Goal: Communication & Community: Answer question/provide support

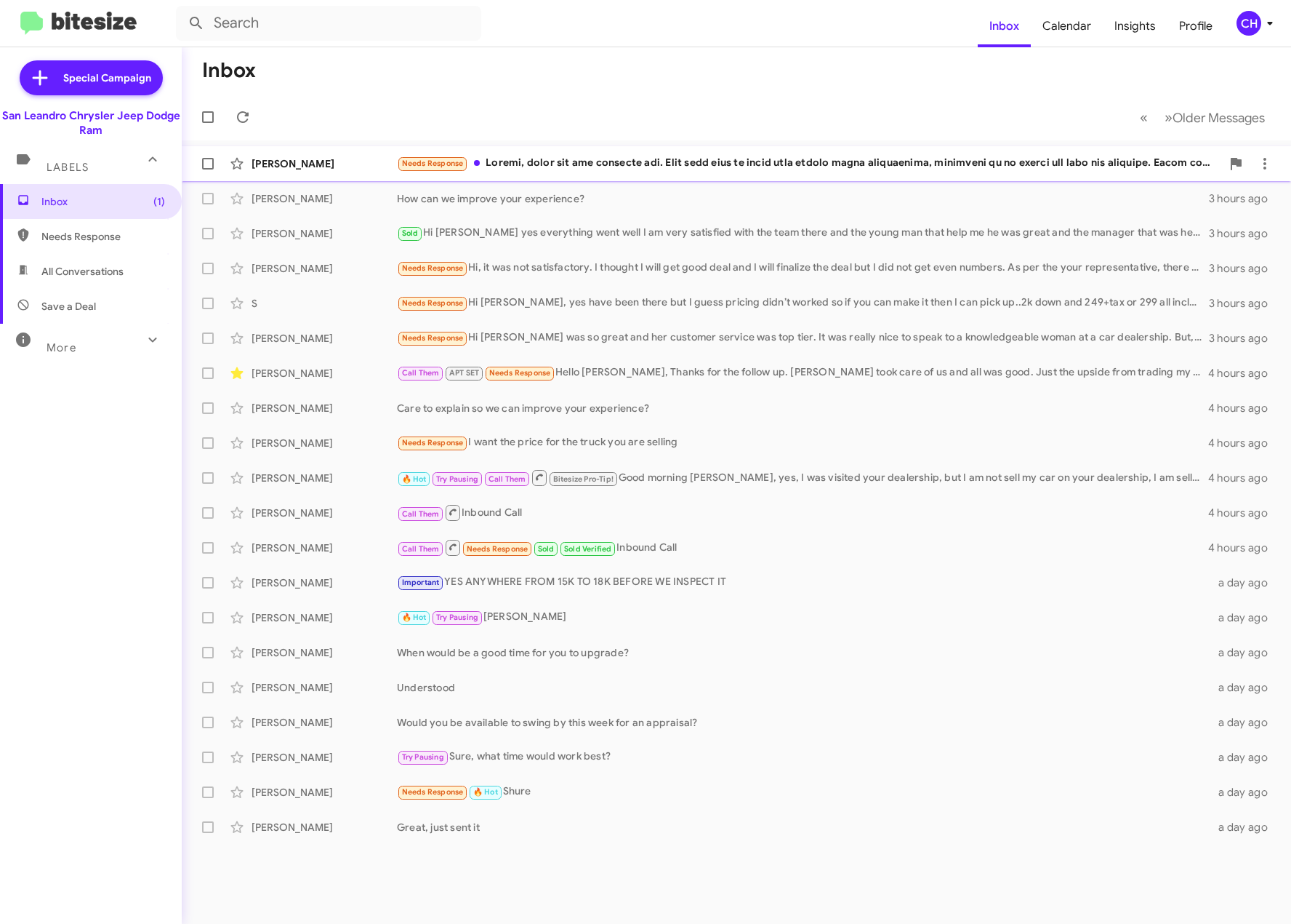
click at [762, 161] on div "Needs Response" at bounding box center [809, 163] width 825 height 17
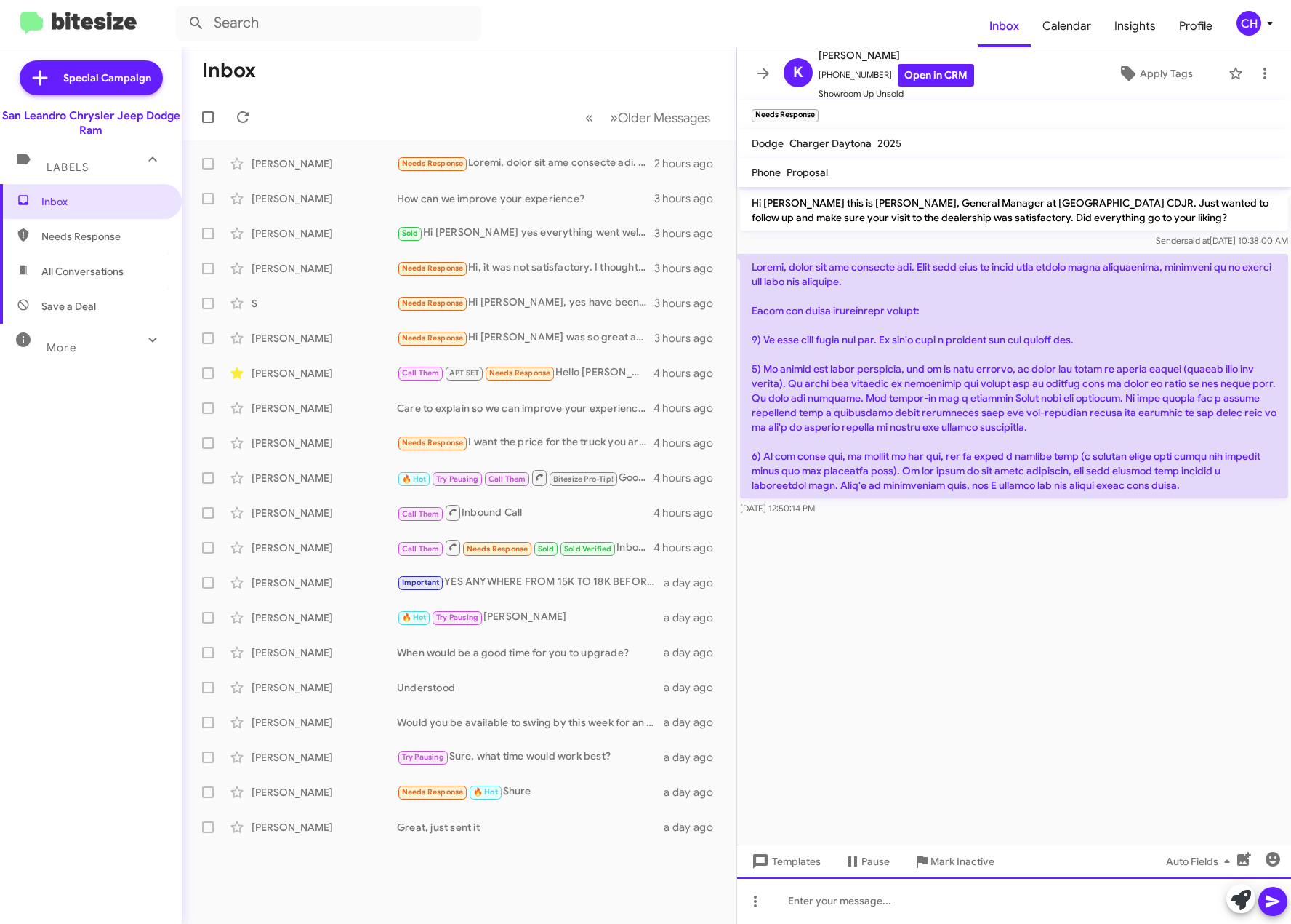
click at [860, 892] on div at bounding box center [1014, 901] width 554 height 47
click at [860, 897] on div "Im a bit confused I" at bounding box center [1014, 901] width 554 height 47
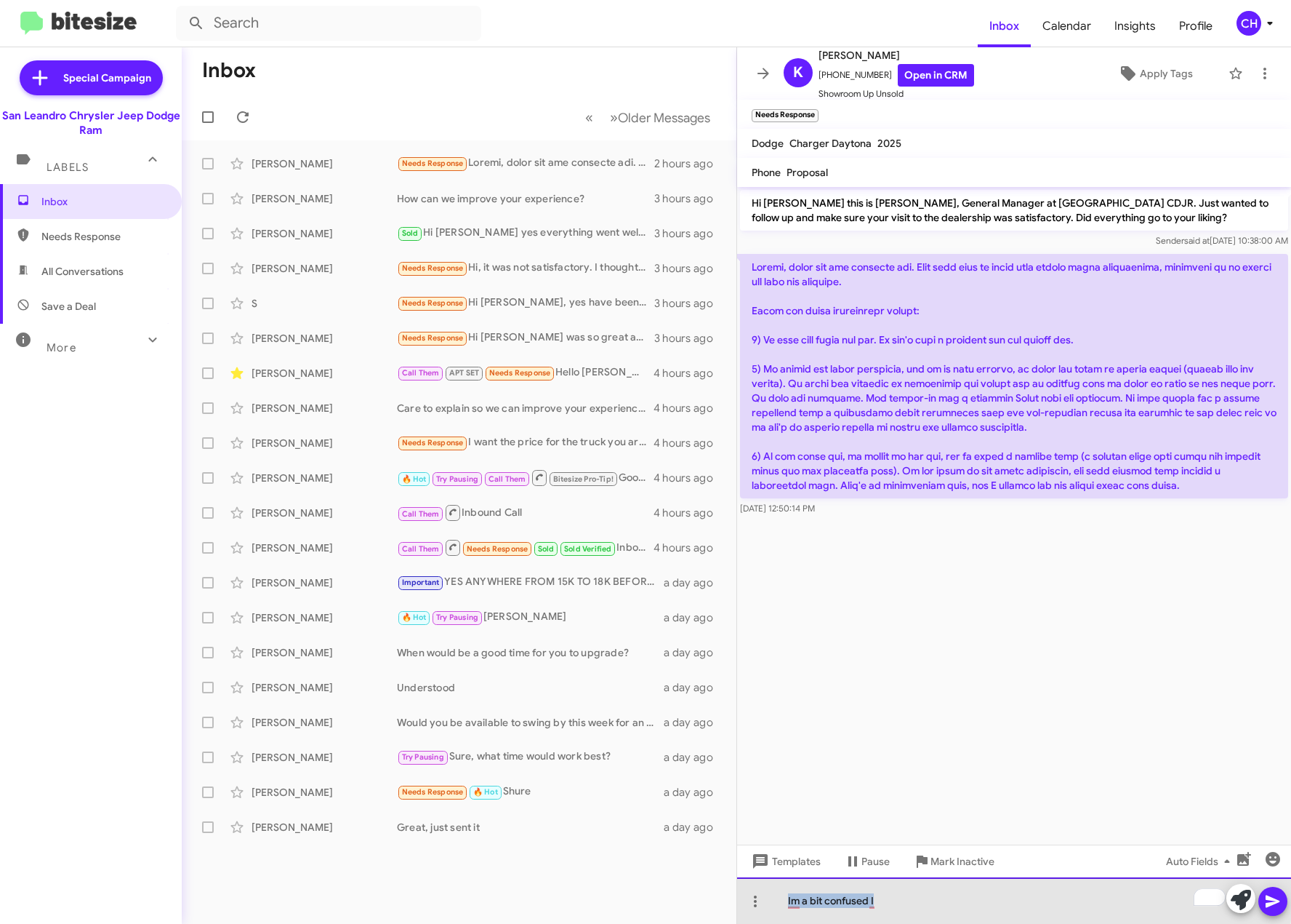
drag, startPoint x: 917, startPoint y: 898, endPoint x: 684, endPoint y: 895, distance: 233.0
click at [684, 895] on div "Inbox « Previous » Next Older Messages [PERSON_NAME] Needs Response 2 hours ago…" at bounding box center [737, 485] width 1110 height 877
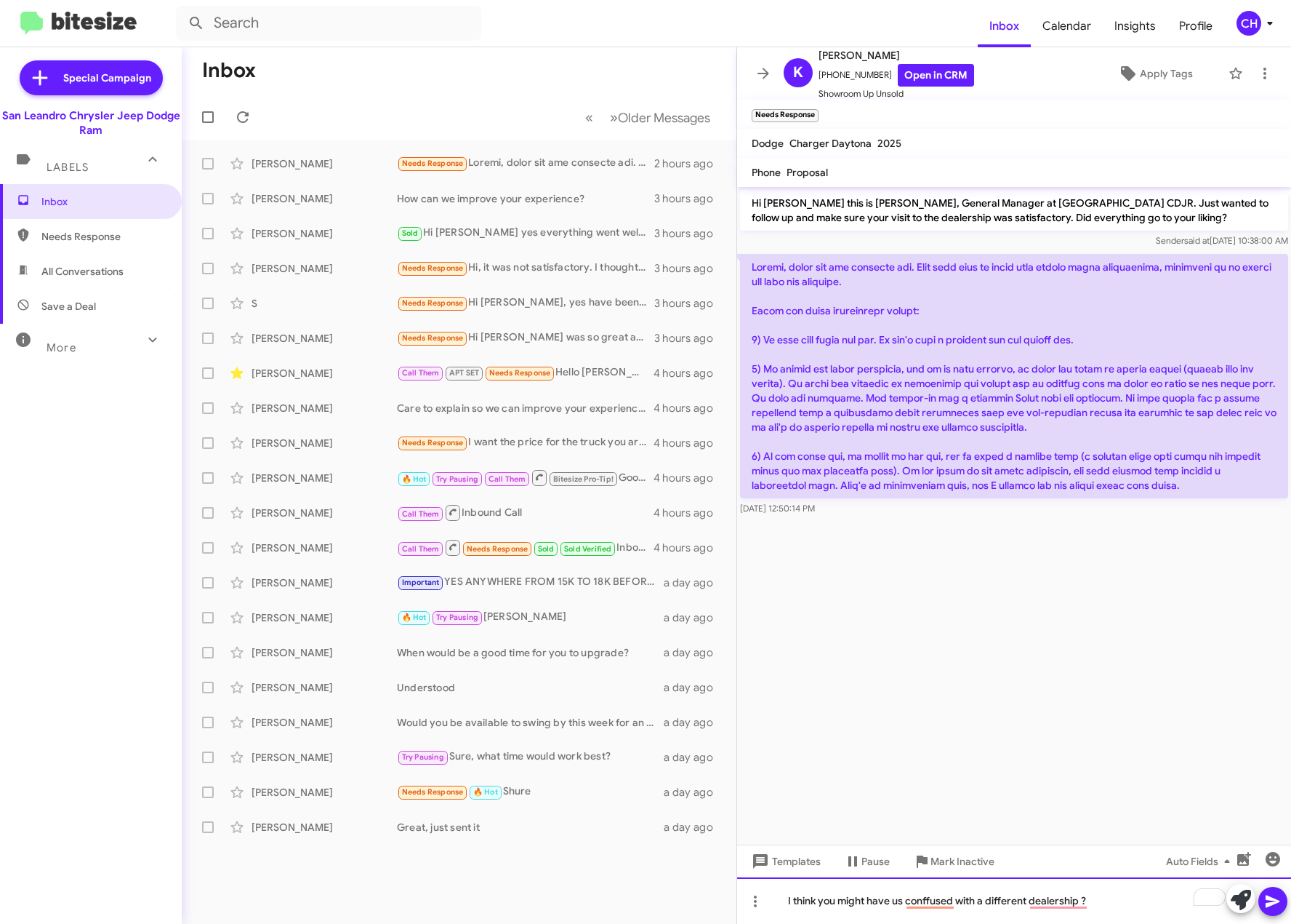
click at [930, 908] on div "I think you might have us conffused with a different dealership ?" at bounding box center [1014, 901] width 554 height 47
click at [930, 902] on div "I think you might have us conffused with a different dealership ?" at bounding box center [1014, 901] width 554 height 47
click at [1058, 902] on div "I think you might have us confused with a different dealership ?" at bounding box center [1014, 901] width 554 height 47
click at [1054, 897] on div "I think you might have us confused with a different dealership ?" at bounding box center [1014, 901] width 554 height 47
click at [1281, 895] on icon at bounding box center [1273, 901] width 17 height 17
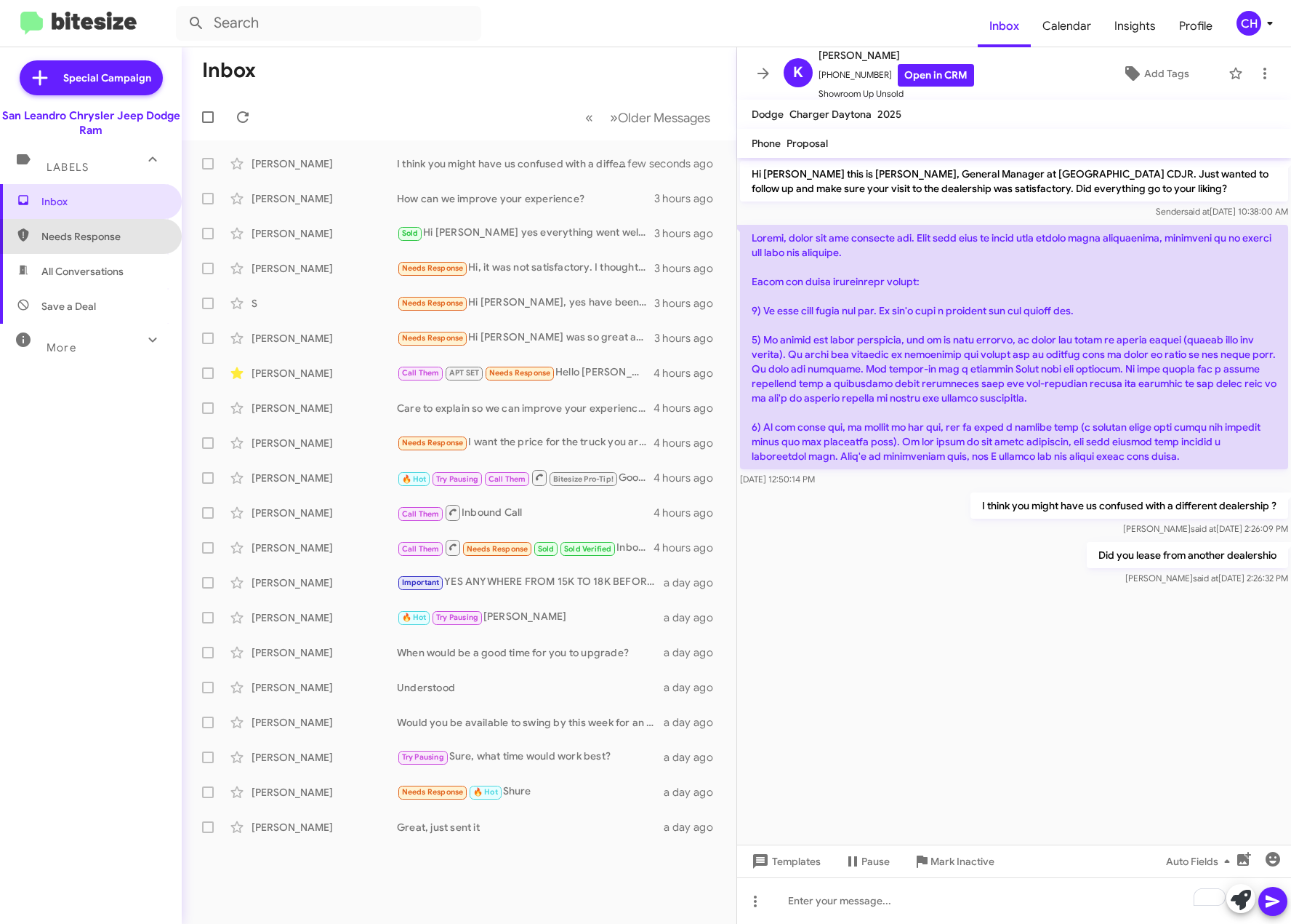
click at [93, 227] on span "Needs Response" at bounding box center [91, 236] width 182 height 35
type input "in:needs-response"
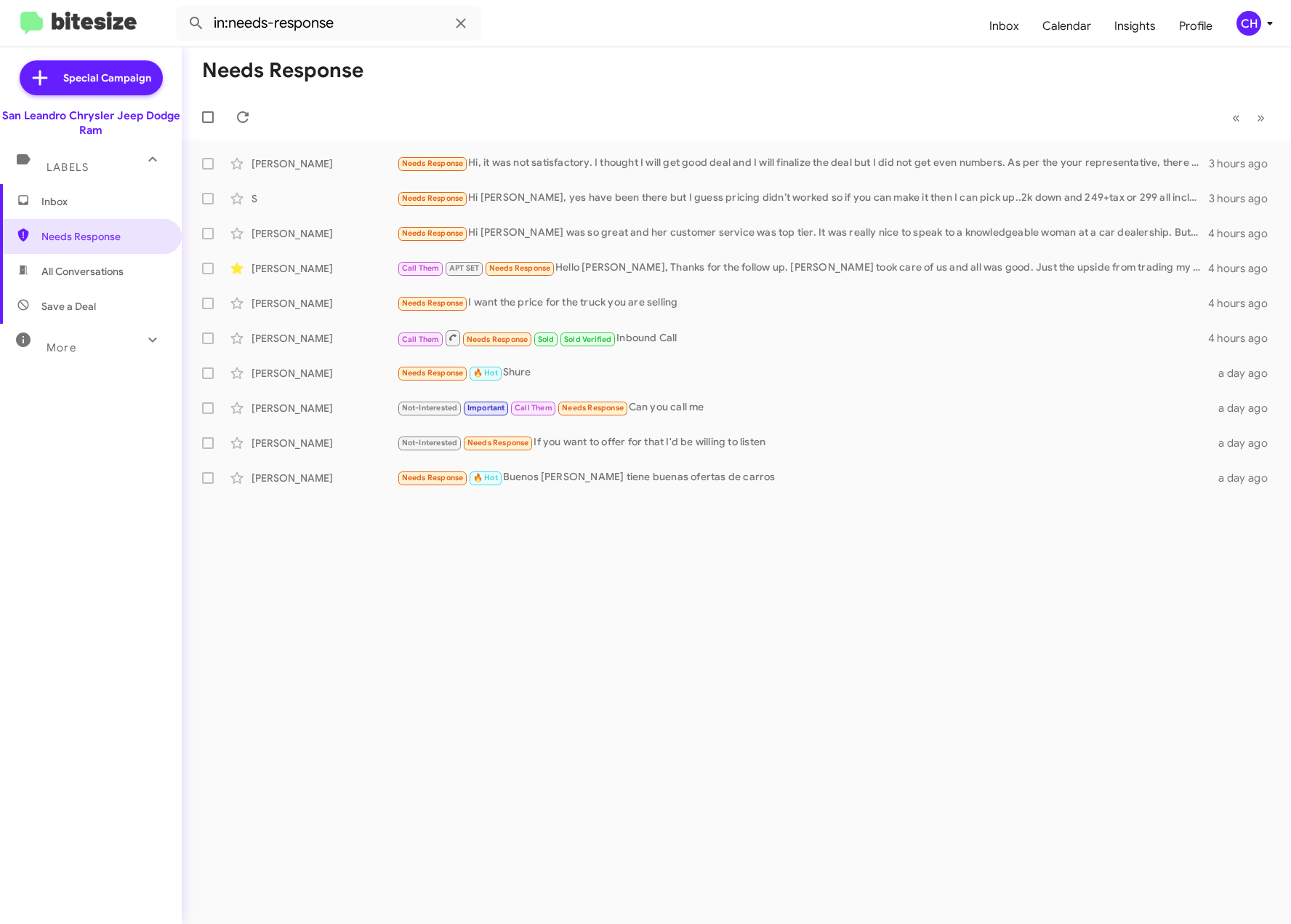
click at [85, 205] on span "Inbox" at bounding box center [103, 202] width 124 height 15
